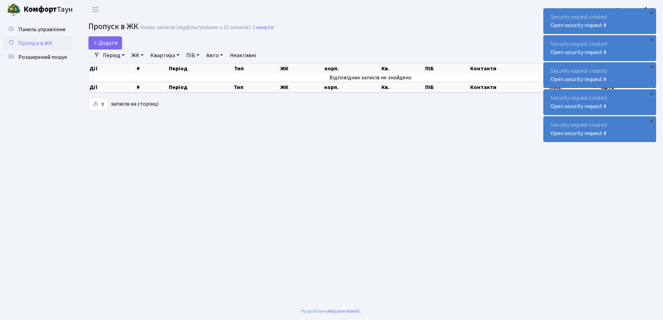
select select "25"
click at [110, 41] on span "Додати" at bounding box center [105, 43] width 25 height 8
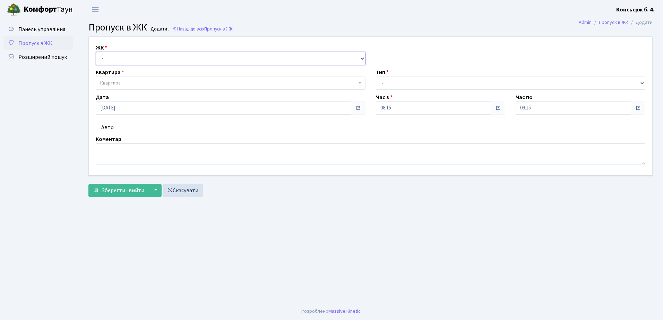
drag, startPoint x: 140, startPoint y: 57, endPoint x: 141, endPoint y: 61, distance: 4.0
click at [141, 61] on select "- СП4, Столичне шосе, 5" at bounding box center [231, 58] width 270 height 13
select select "325"
click at [96, 52] on select "- СП4, Столичне шосе, 5" at bounding box center [231, 58] width 270 height 13
select select
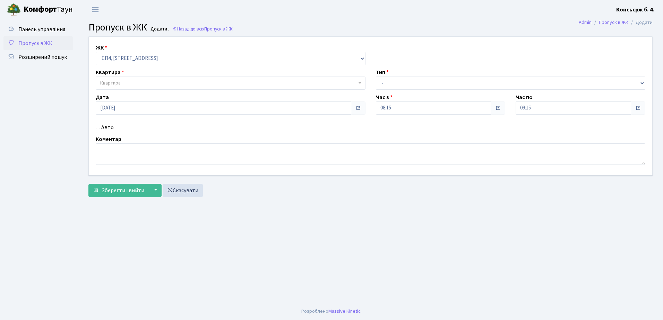
click at [318, 82] on span "Квартира" at bounding box center [228, 83] width 257 height 7
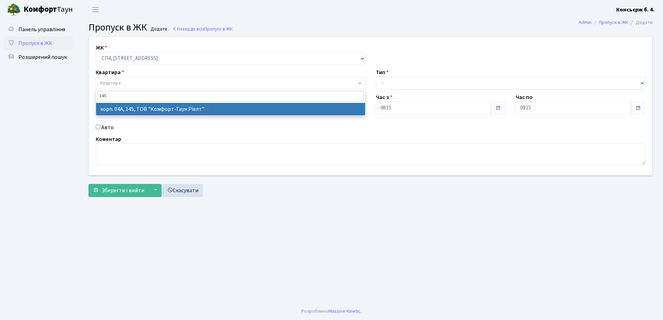
type input "145"
select select "21173"
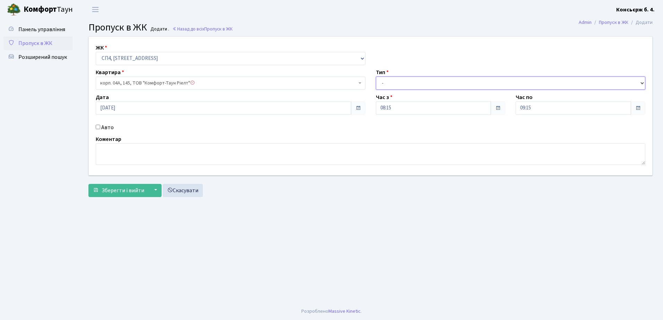
click at [440, 78] on select "- Доставка Таксі Гості Сервіс" at bounding box center [511, 83] width 270 height 13
select select "18"
click at [376, 77] on select "- Доставка Таксі Гості Сервіс" at bounding box center [511, 83] width 270 height 13
click at [99, 126] on input "Авто" at bounding box center [98, 127] width 5 height 5
checkbox input "true"
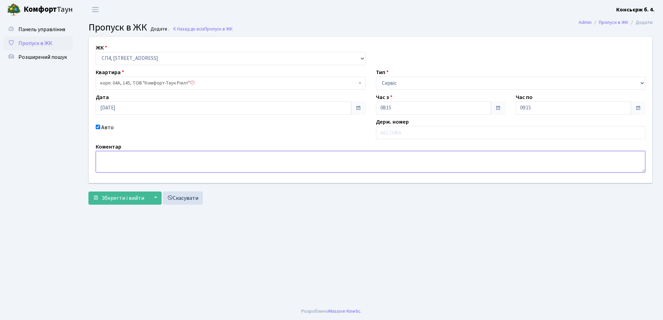
click at [126, 161] on textarea at bounding box center [371, 162] width 550 height 22
type textarea "J"
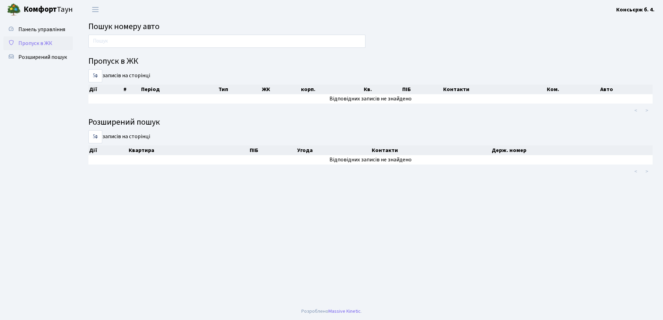
click at [42, 43] on span "Пропуск в ЖК" at bounding box center [35, 44] width 34 height 8
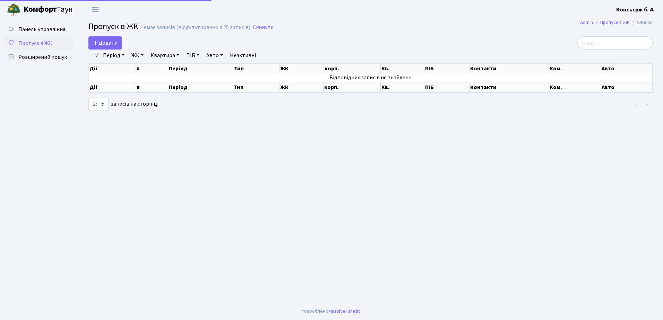
select select "25"
click at [38, 56] on span "Розширений пошук" at bounding box center [42, 57] width 49 height 8
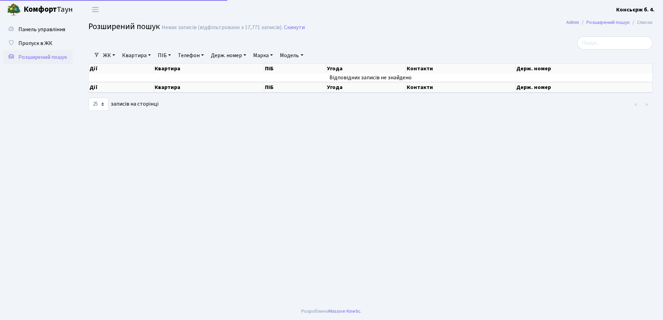
select select "25"
click at [283, 68] on th "ПІБ" at bounding box center [295, 69] width 62 height 10
click at [280, 88] on th "ПІБ" at bounding box center [295, 87] width 62 height 10
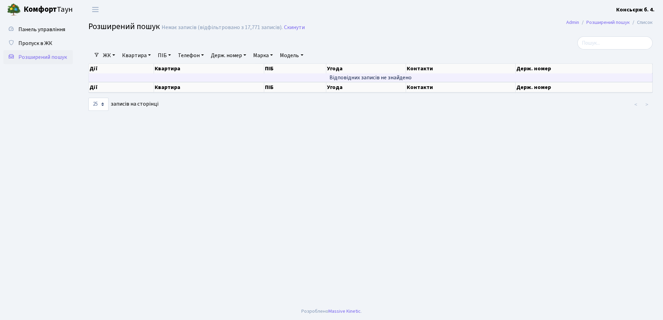
click at [278, 76] on td "Відповідних записів не знайдено" at bounding box center [371, 78] width 564 height 8
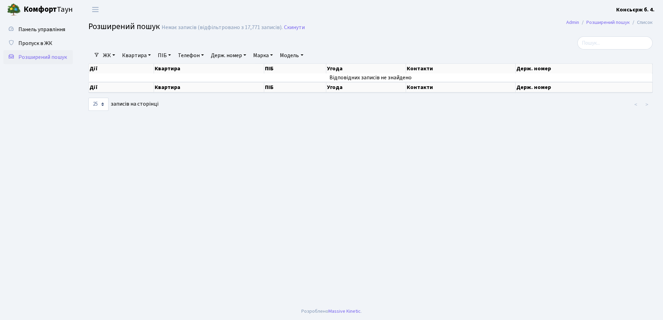
click at [277, 68] on th "ПІБ" at bounding box center [295, 69] width 62 height 10
click at [165, 55] on link "ПІБ" at bounding box center [164, 56] width 19 height 12
type input "G"
type input "D"
type input "Л"
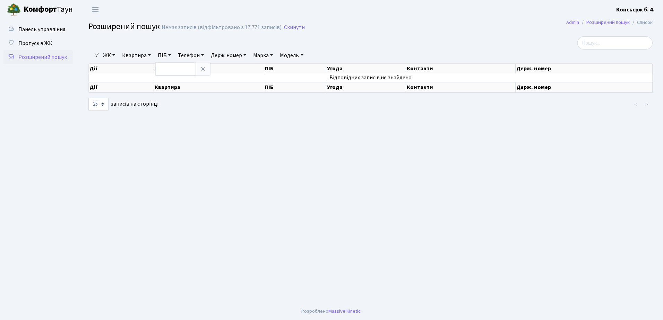
click at [165, 144] on main "Admin Розширений пошук Список Розширений пошук Немає записів (відфільтровано з …" at bounding box center [370, 161] width 585 height 284
click at [42, 41] on span "Пропуск в ЖК" at bounding box center [35, 44] width 34 height 8
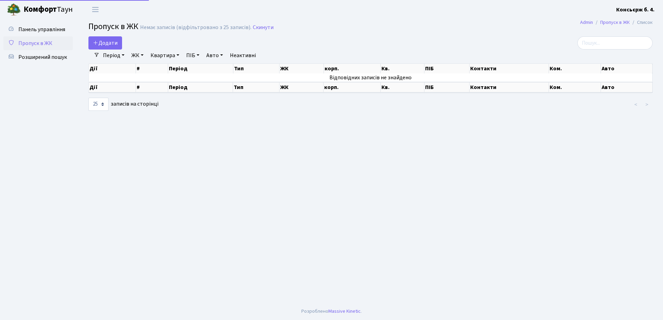
select select "25"
click at [194, 55] on link "ПІБ" at bounding box center [192, 56] width 19 height 12
type input "П"
click at [179, 149] on main "Admin Пропуск в ЖК Список Пропуск в ЖК Немає записів (відфільтровано з 25 запис…" at bounding box center [370, 161] width 585 height 284
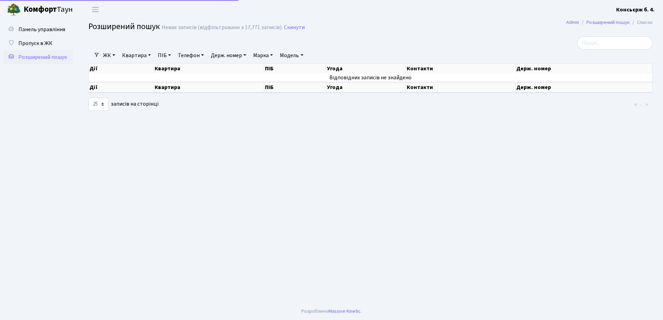
select select "25"
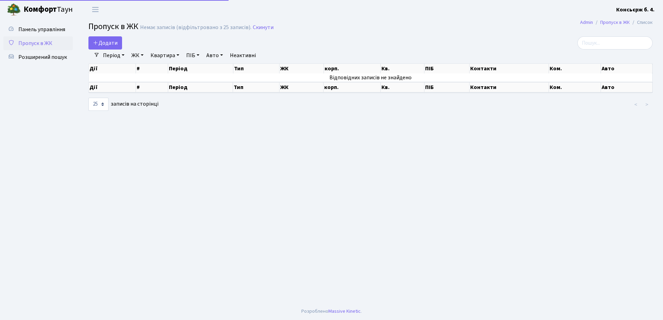
select select "25"
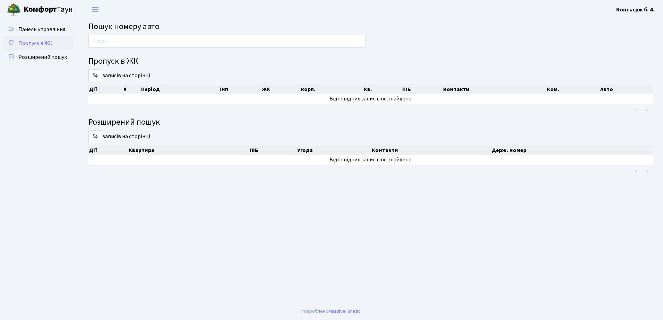
click at [40, 41] on span "Пропуск в ЖК" at bounding box center [35, 44] width 34 height 8
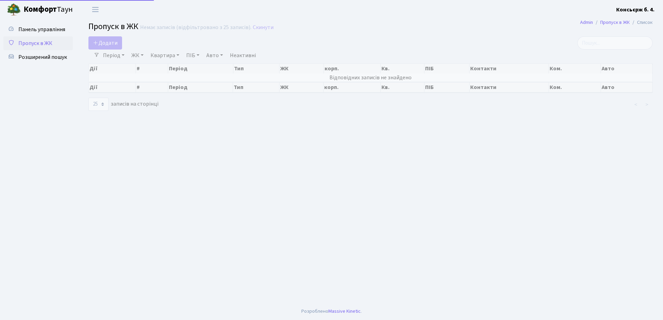
select select "25"
